Goal: Find specific page/section: Find specific page/section

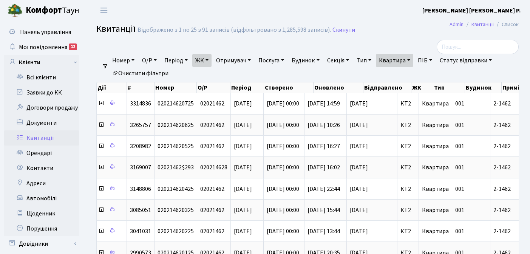
select select "25"
click at [414, 59] on link "Квартира" at bounding box center [394, 60] width 37 height 13
click at [412, 74] on input "2-1462" at bounding box center [398, 75] width 44 height 14
type input "2"
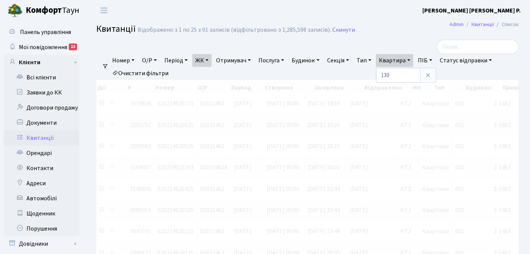
click at [211, 58] on link "ЖК" at bounding box center [201, 60] width 19 height 13
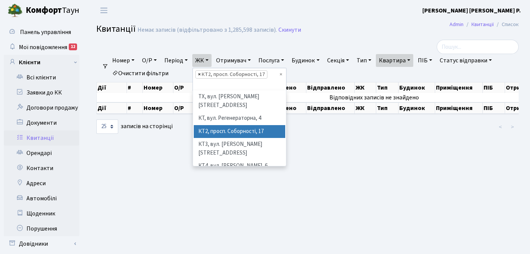
click at [201, 73] on span "×" at bounding box center [199, 75] width 3 height 8
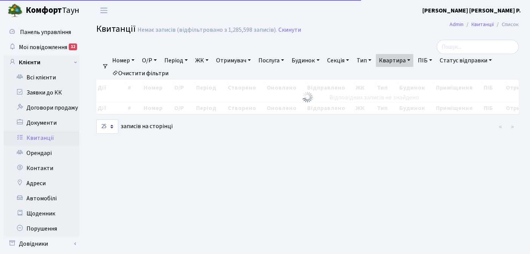
click at [211, 57] on link "ЖК" at bounding box center [201, 60] width 19 height 13
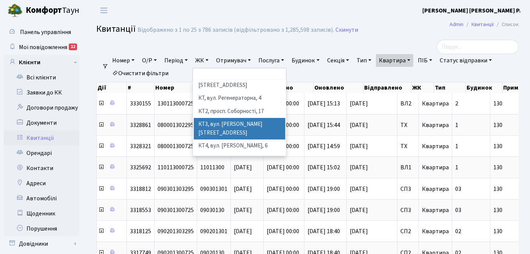
scroll to position [13, 0]
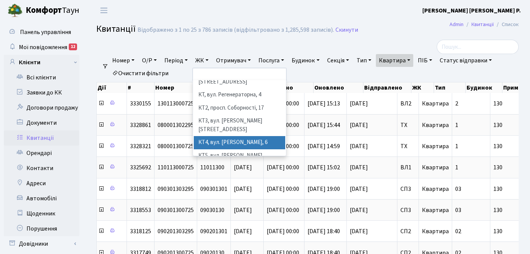
click at [233, 136] on li "КТ4, вул. [PERSON_NAME], 6" at bounding box center [239, 142] width 91 height 13
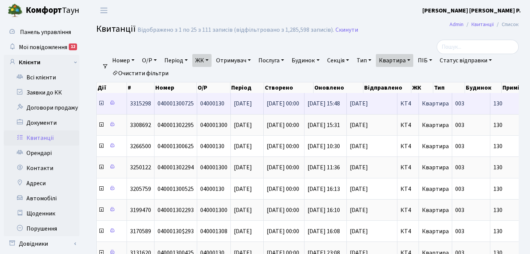
click at [102, 104] on icon at bounding box center [101, 103] width 6 height 6
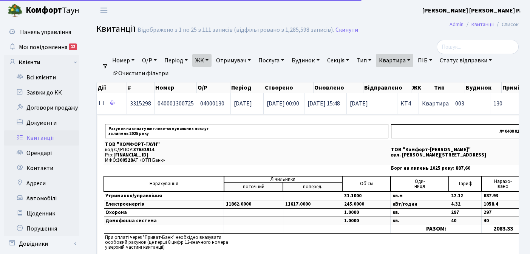
click at [101, 104] on icon at bounding box center [101, 103] width 6 height 6
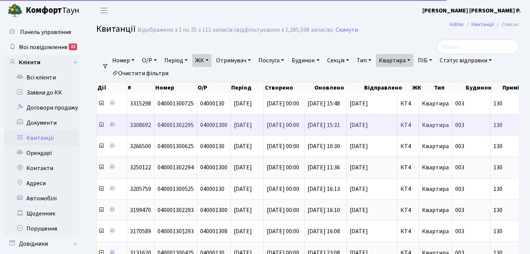
click at [101, 126] on icon at bounding box center [101, 125] width 6 height 6
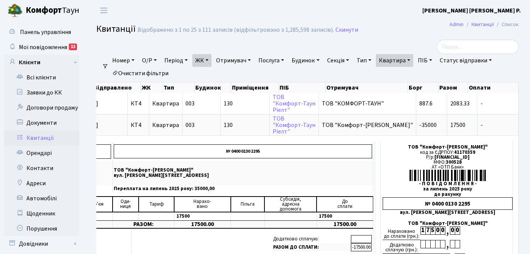
click at [414, 60] on link "Квартира" at bounding box center [394, 60] width 37 height 13
type input "1"
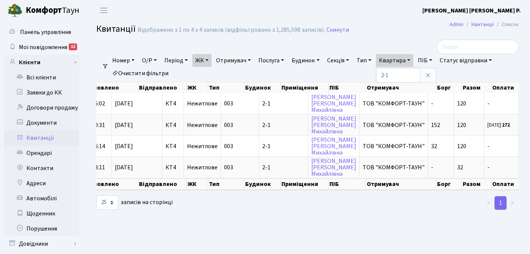
scroll to position [0, 222]
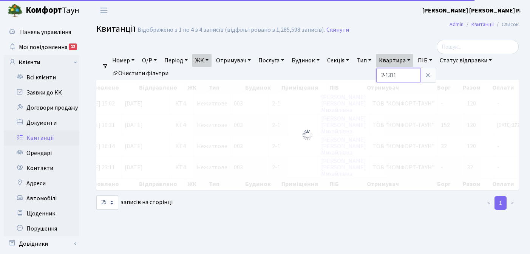
scroll to position [0, 118]
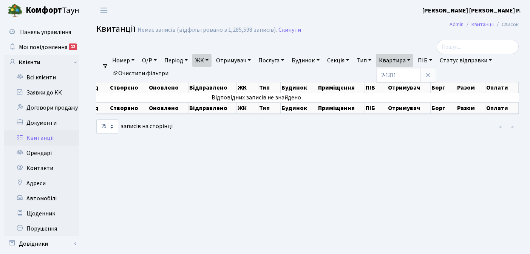
click at [210, 59] on link "ЖК" at bounding box center [201, 60] width 19 height 13
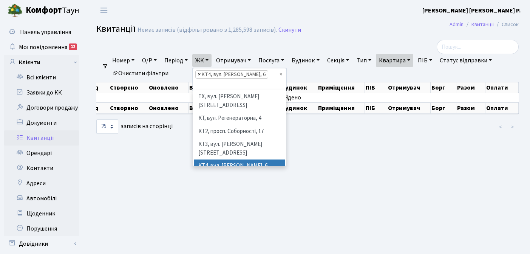
click at [201, 74] on span "×" at bounding box center [199, 75] width 3 height 8
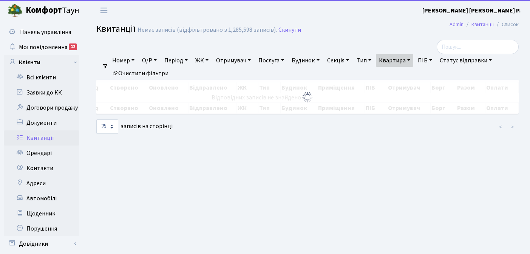
click at [210, 60] on link "ЖК" at bounding box center [201, 60] width 19 height 13
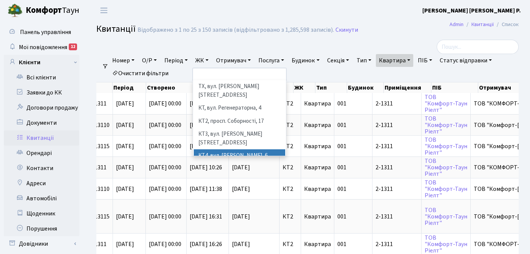
click at [229, 149] on li "КТ4, вул. [PERSON_NAME], 6" at bounding box center [239, 155] width 91 height 13
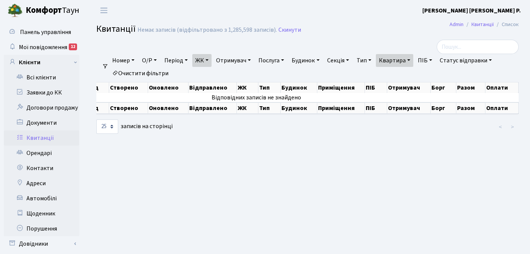
click at [414, 58] on link "Квартира" at bounding box center [394, 60] width 37 height 13
type input "2-1311"
click at [210, 59] on link "ЖК" at bounding box center [201, 60] width 19 height 13
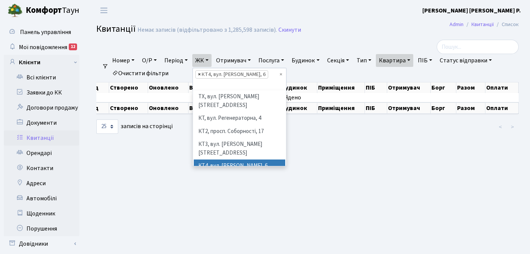
click at [201, 74] on span "×" at bounding box center [199, 75] width 3 height 8
select select
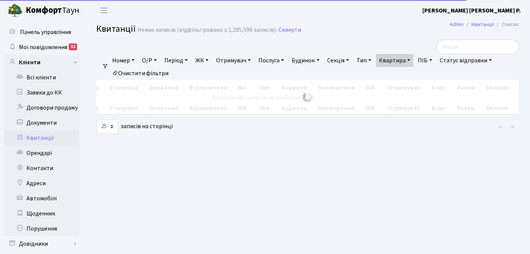
click at [210, 60] on link "ЖК" at bounding box center [201, 60] width 19 height 13
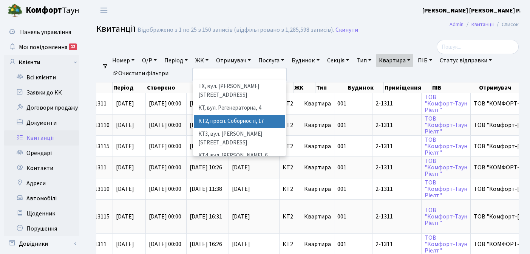
click at [216, 115] on li "КТ2, просп. Соборності, 17" at bounding box center [239, 121] width 91 height 13
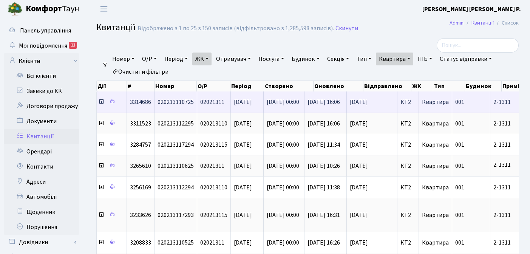
click at [102, 102] on icon at bounding box center [101, 102] width 6 height 6
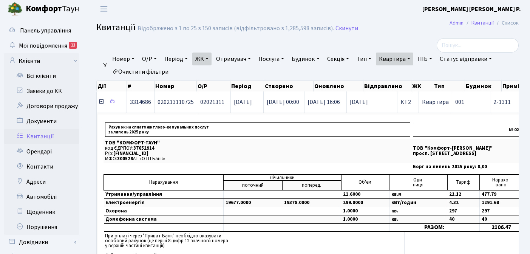
click at [102, 102] on icon at bounding box center [101, 102] width 6 height 6
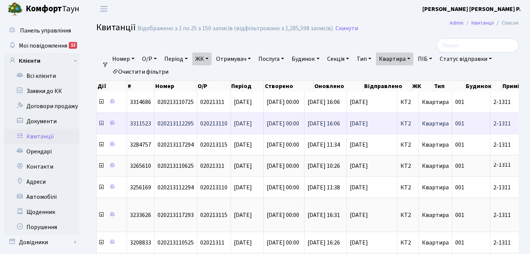
click at [101, 124] on icon at bounding box center [101, 123] width 6 height 6
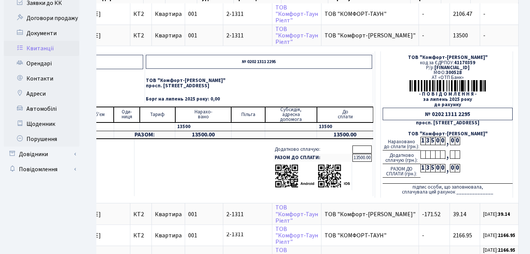
scroll to position [9, 0]
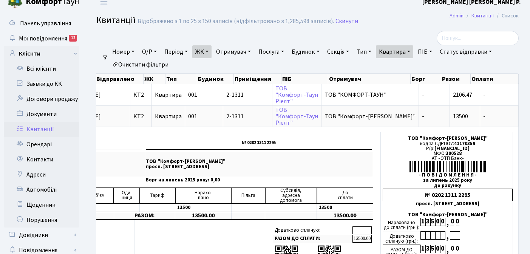
click at [414, 51] on link "Квартира" at bounding box center [394, 51] width 37 height 13
type input "2"
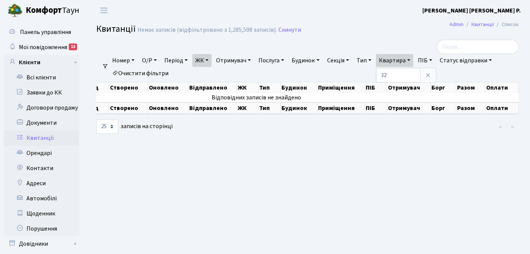
scroll to position [0, 118]
click at [210, 51] on div at bounding box center [235, 47] width 289 height 14
click at [210, 60] on link "ЖК" at bounding box center [201, 60] width 19 height 13
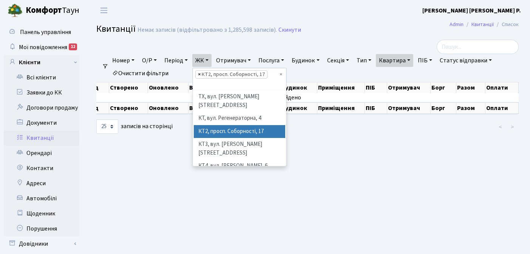
click at [201, 74] on span "×" at bounding box center [199, 75] width 3 height 8
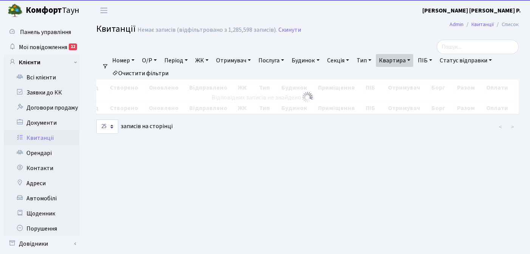
click at [209, 60] on link "ЖК" at bounding box center [201, 60] width 19 height 13
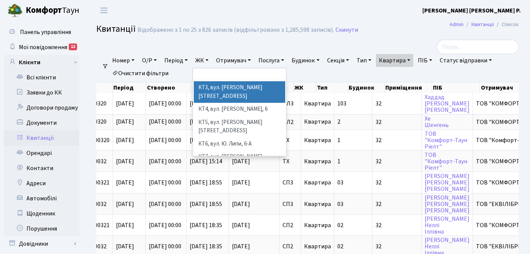
scroll to position [47, 0]
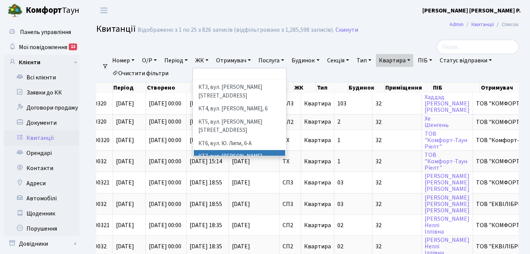
click at [223, 150] on li "КТ7, вул. [PERSON_NAME][STREET_ADDRESS]" at bounding box center [239, 161] width 91 height 22
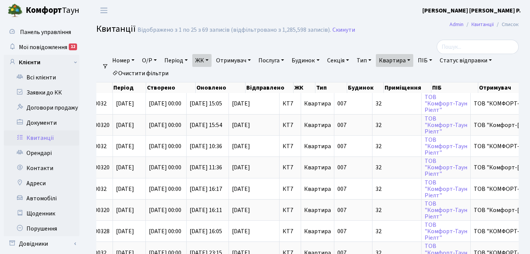
scroll to position [0, 271]
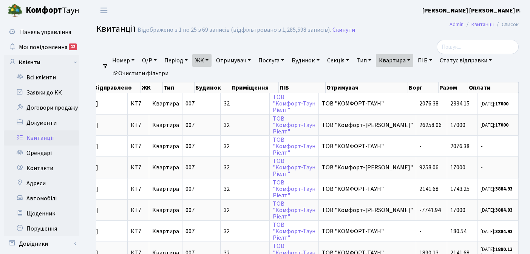
click at [414, 59] on link "Квартира" at bounding box center [394, 60] width 37 height 13
type input "3"
type input "16-76"
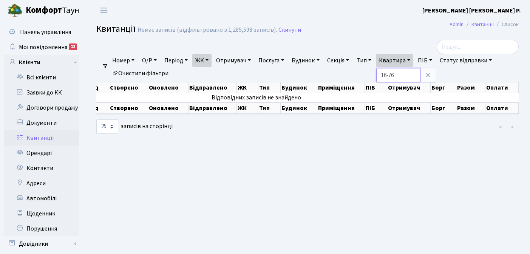
scroll to position [0, 118]
click at [211, 59] on link "ЖК" at bounding box center [201, 60] width 19 height 13
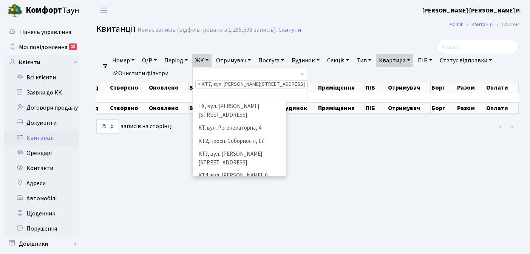
scroll to position [78, 0]
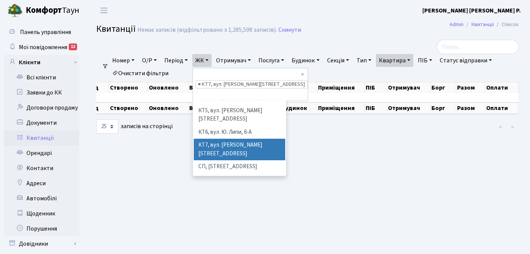
click at [201, 81] on span "×" at bounding box center [199, 85] width 3 height 8
select select
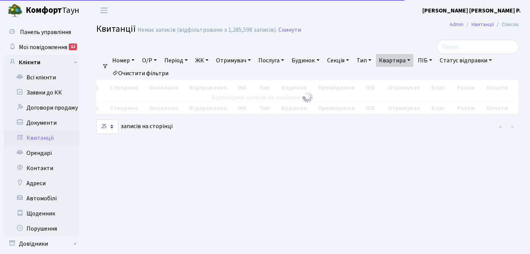
click at [212, 61] on link "ЖК" at bounding box center [201, 60] width 19 height 13
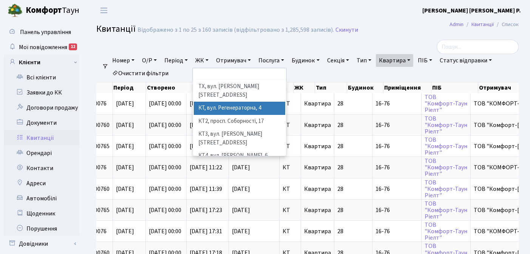
click at [226, 103] on li "КТ, вул. Регенераторна, 4" at bounding box center [239, 108] width 91 height 13
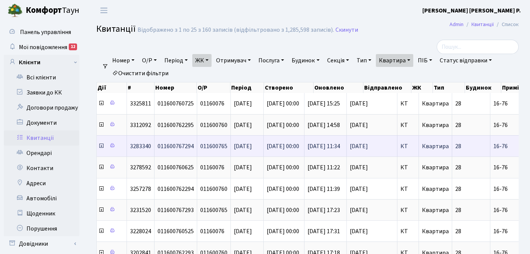
click at [102, 147] on icon at bounding box center [101, 146] width 6 height 6
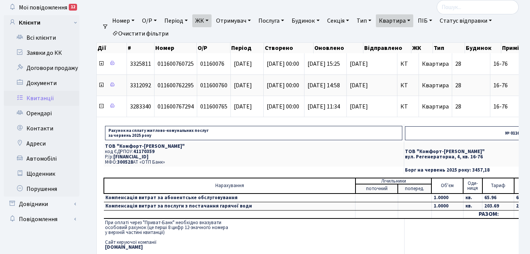
scroll to position [47, 0]
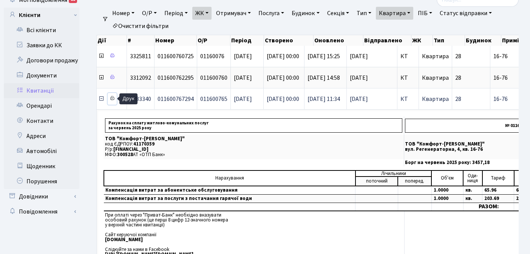
click at [113, 99] on icon at bounding box center [112, 98] width 5 height 5
click at [101, 99] on icon at bounding box center [101, 99] width 6 height 6
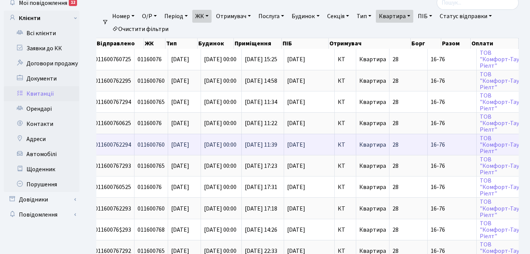
scroll to position [0, 0]
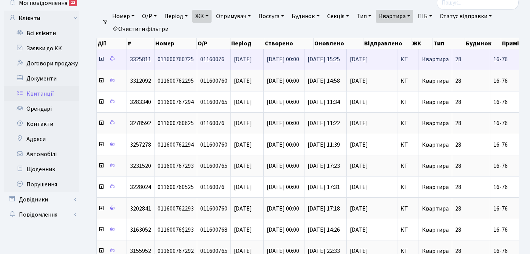
click at [102, 62] on icon at bounding box center [101, 59] width 6 height 6
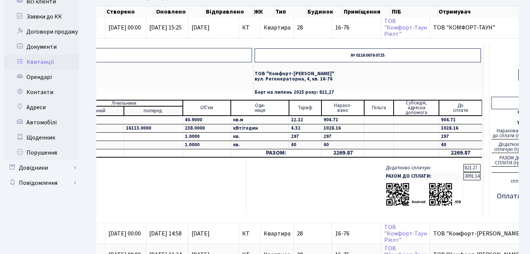
scroll to position [0, 151]
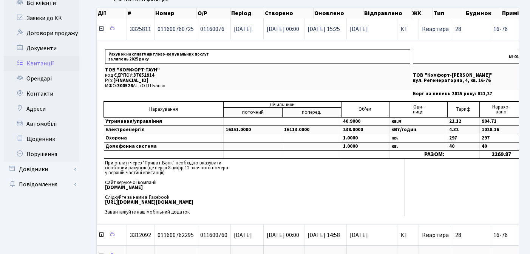
click at [101, 29] on icon at bounding box center [101, 29] width 6 height 6
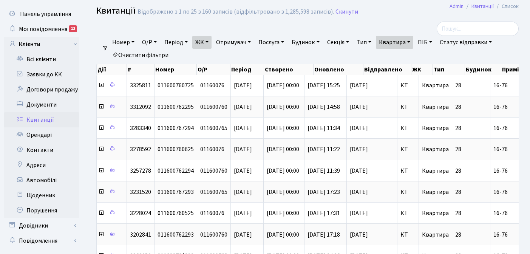
click at [414, 41] on link "Квартира" at bounding box center [394, 42] width 37 height 13
type input "1"
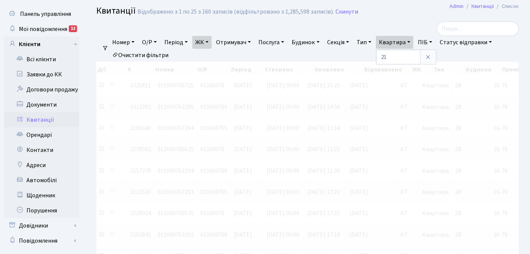
click at [211, 42] on link "ЖК" at bounding box center [201, 42] width 19 height 13
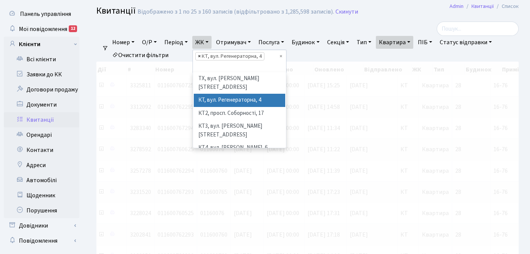
click at [201, 56] on span "×" at bounding box center [199, 57] width 3 height 8
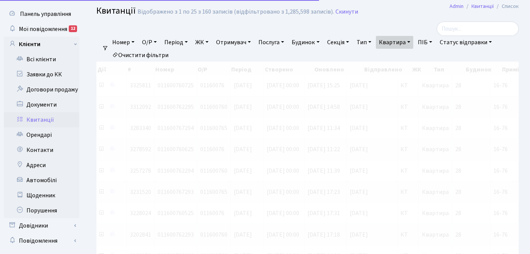
click at [211, 41] on link "ЖК" at bounding box center [201, 42] width 19 height 13
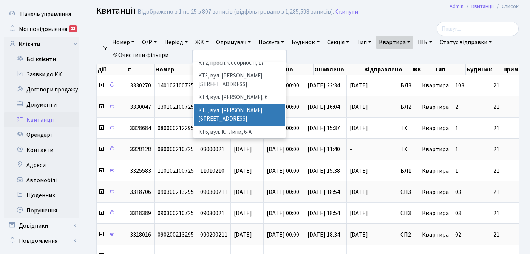
scroll to position [47, 0]
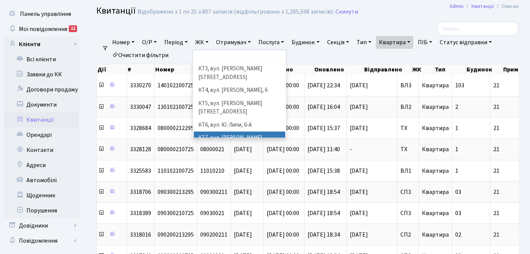
click at [221, 132] on li "КТ7, вул. [PERSON_NAME][STREET_ADDRESS]" at bounding box center [239, 143] width 91 height 22
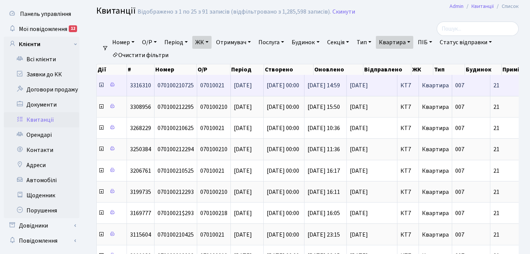
click at [101, 86] on icon at bounding box center [101, 85] width 6 height 6
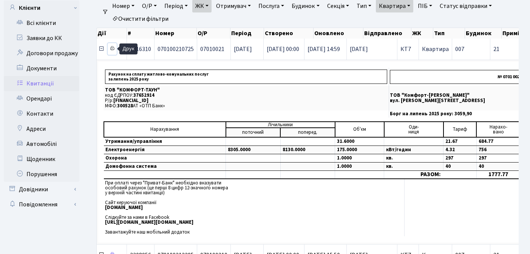
click at [113, 48] on icon at bounding box center [112, 48] width 5 height 5
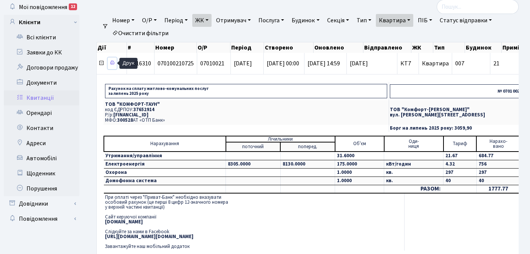
scroll to position [40, 0]
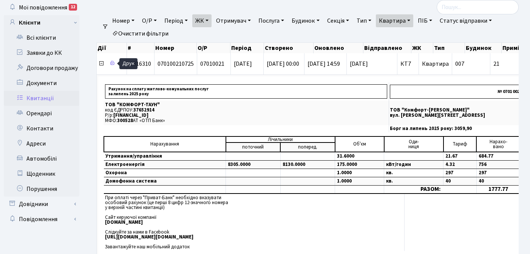
click at [414, 20] on link "Квартира" at bounding box center [394, 20] width 37 height 13
type input "2"
type input "16-76"
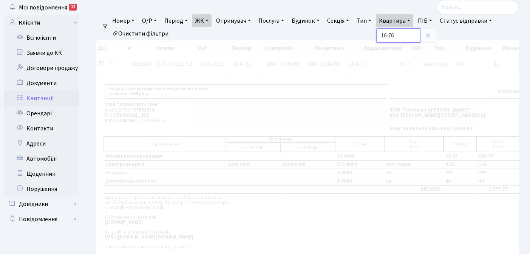
scroll to position [18, 0]
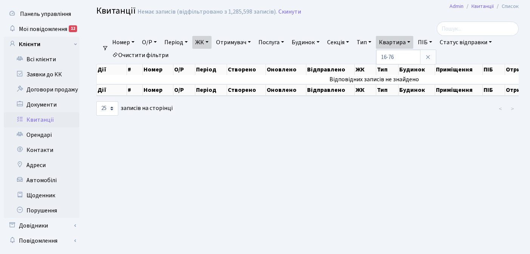
click at [211, 41] on link "ЖК" at bounding box center [201, 42] width 19 height 13
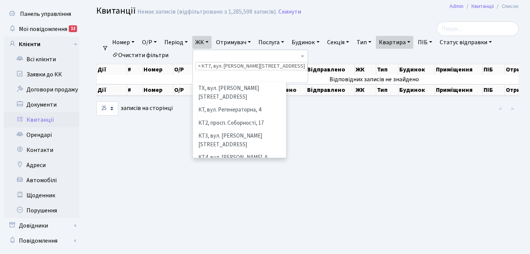
scroll to position [78, 0]
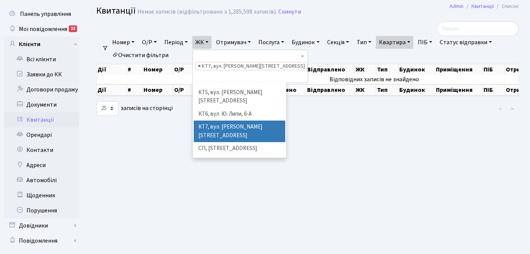
click at [201, 62] on span "×" at bounding box center [199, 66] width 3 height 8
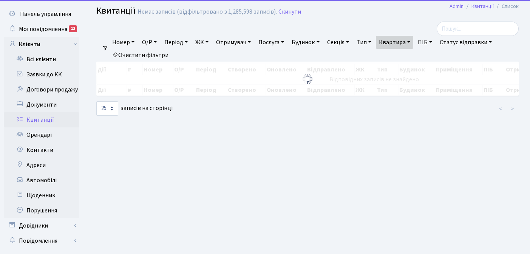
click at [210, 43] on link "ЖК" at bounding box center [201, 42] width 19 height 13
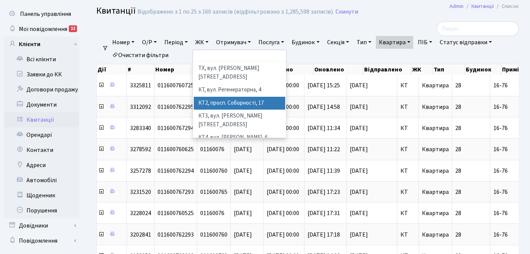
scroll to position [11, 0]
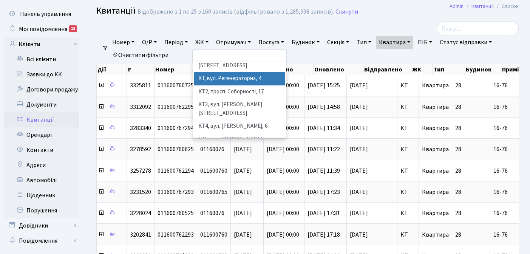
click at [224, 72] on li "КТ, вул. Регенераторна, 4" at bounding box center [239, 78] width 91 height 13
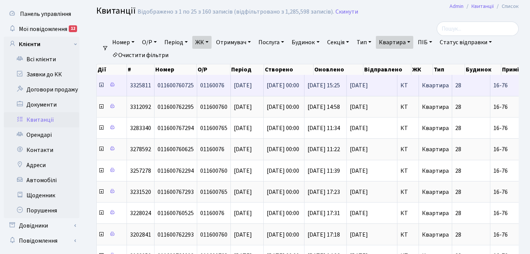
click at [101, 87] on icon at bounding box center [101, 85] width 6 height 6
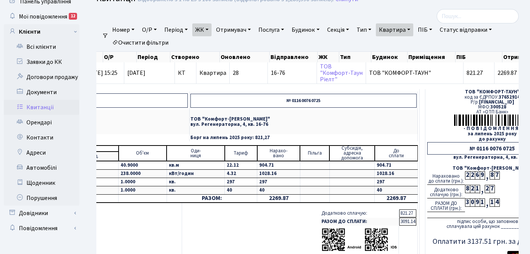
scroll to position [0, 268]
